Goal: Check status: Check status

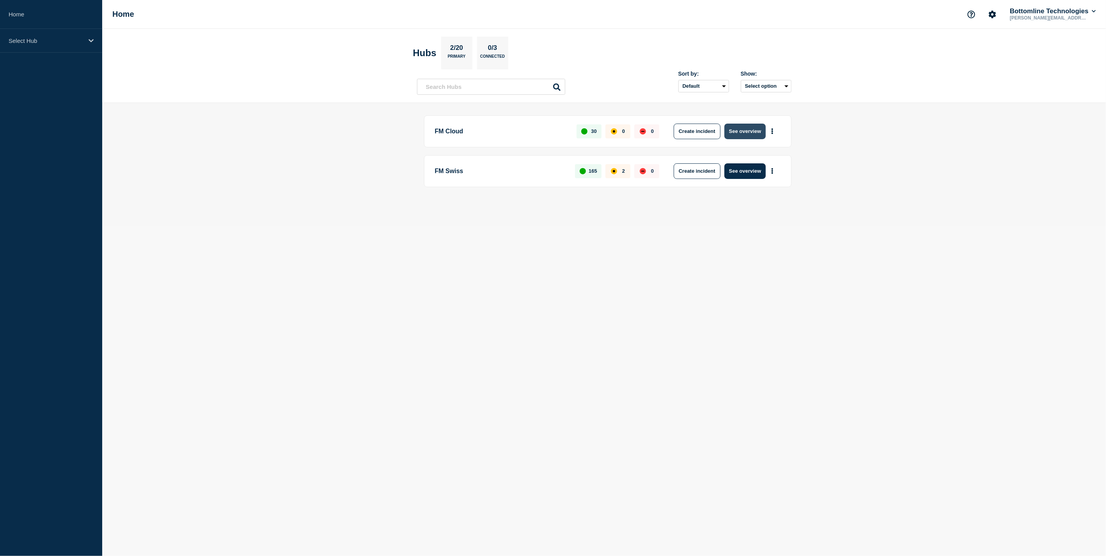
click at [747, 131] on button "See overview" at bounding box center [744, 132] width 41 height 16
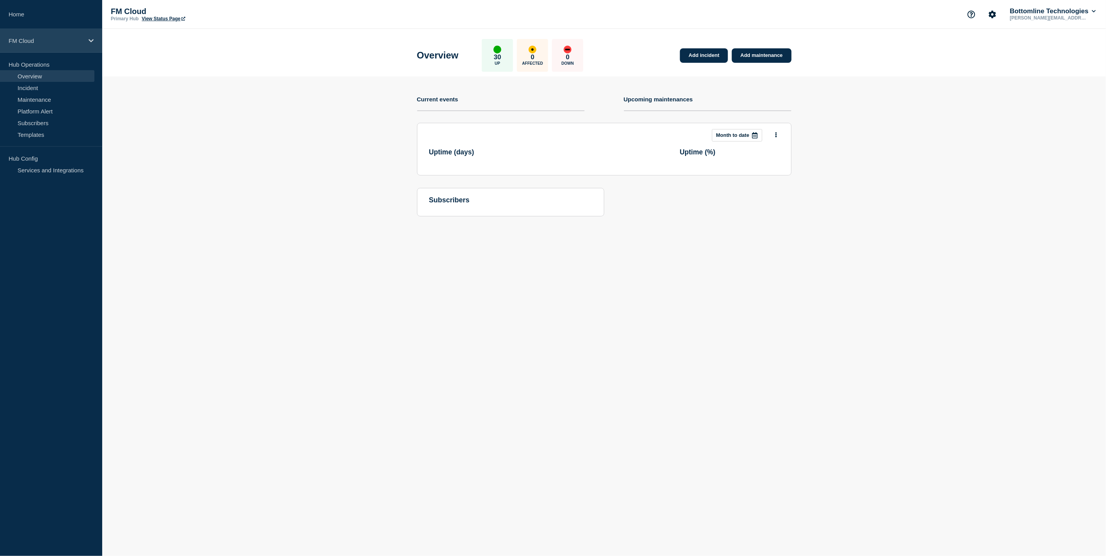
click at [34, 40] on p "FM Cloud" at bounding box center [46, 40] width 75 height 7
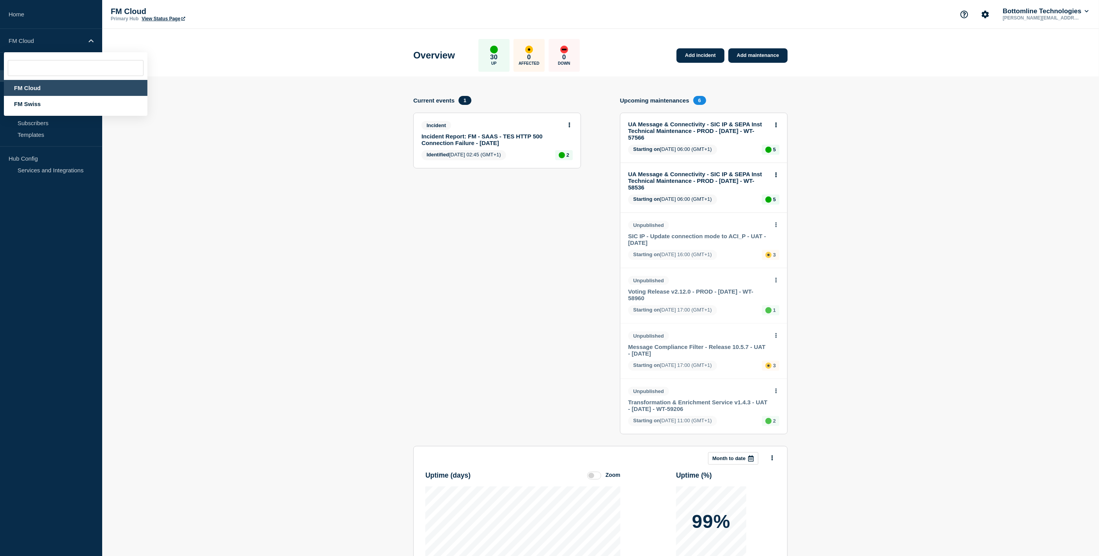
click at [202, 238] on section "Add incident Add maintenance Current events 1 Incident Incident Report: FM - SA…" at bounding box center [600, 380] width 997 height 608
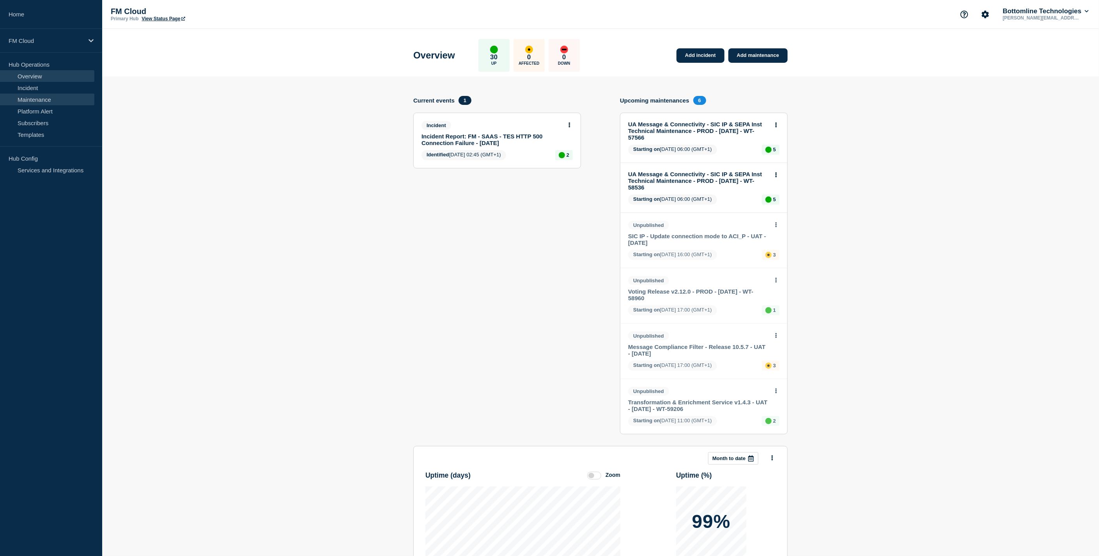
click at [43, 99] on link "Maintenance" at bounding box center [47, 100] width 94 height 12
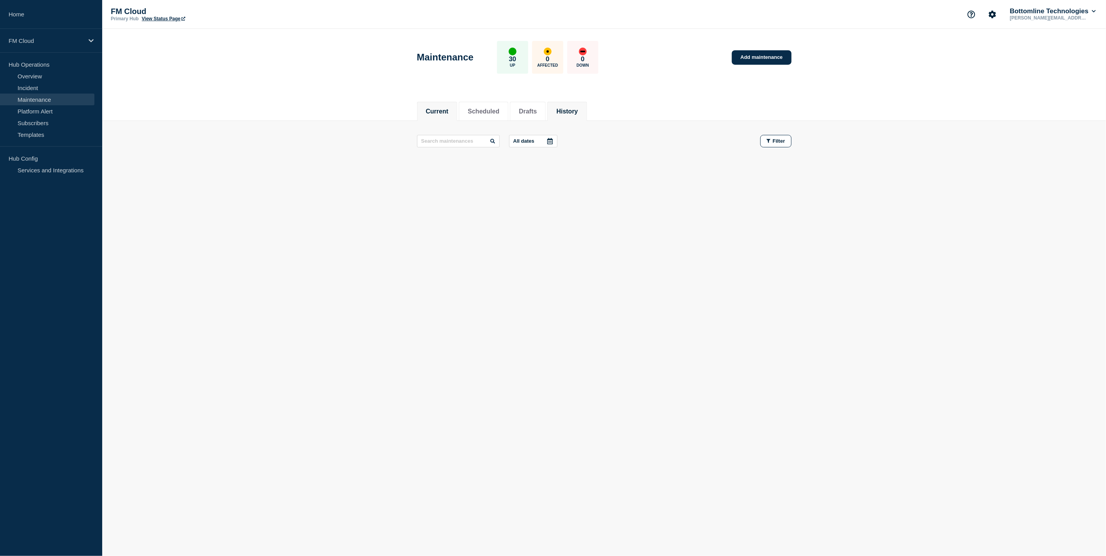
click at [578, 111] on button "History" at bounding box center [566, 111] width 21 height 7
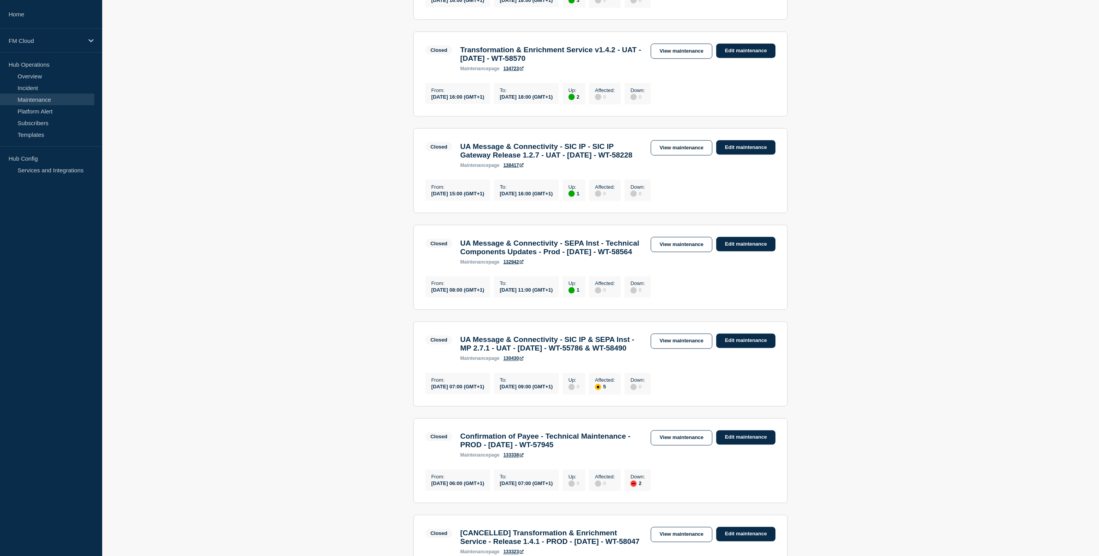
scroll to position [390, 0]
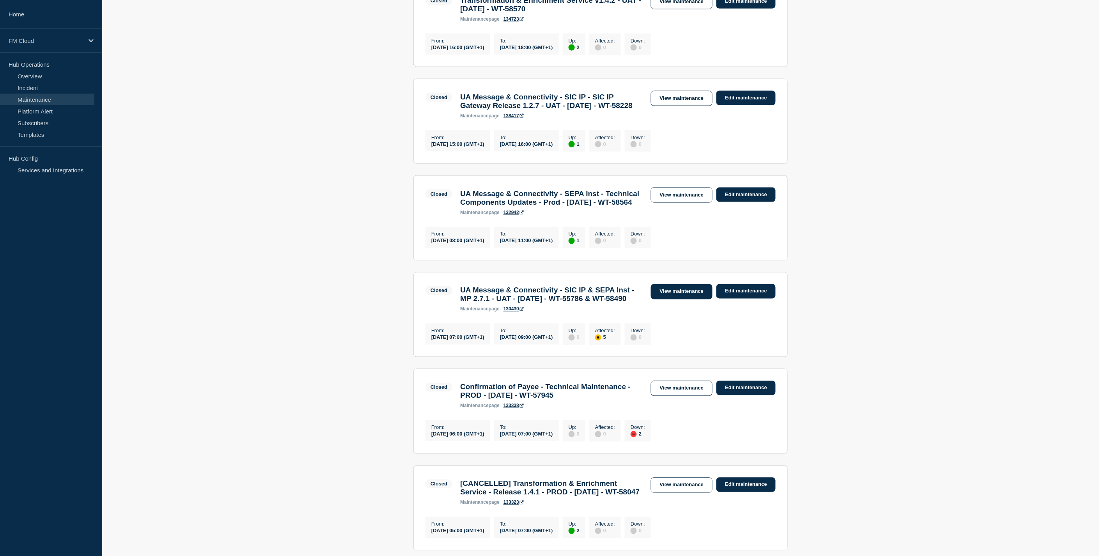
click at [673, 300] on link "View maintenance" at bounding box center [682, 291] width 62 height 15
